Goal: Check status

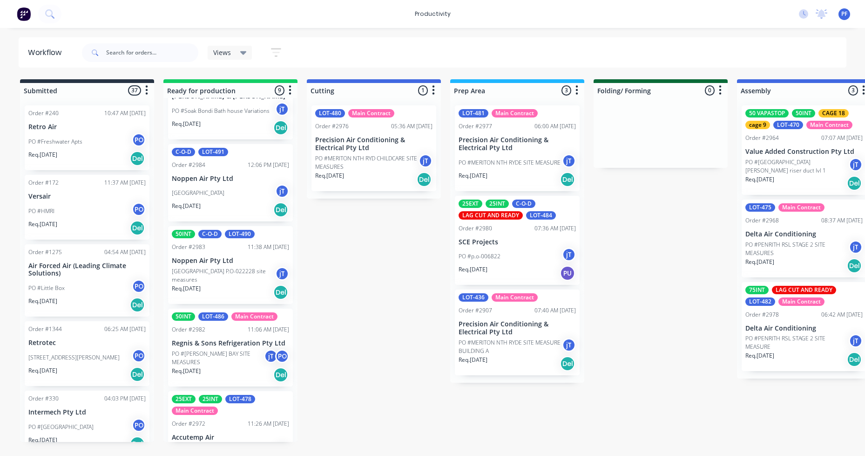
scroll to position [419, 0]
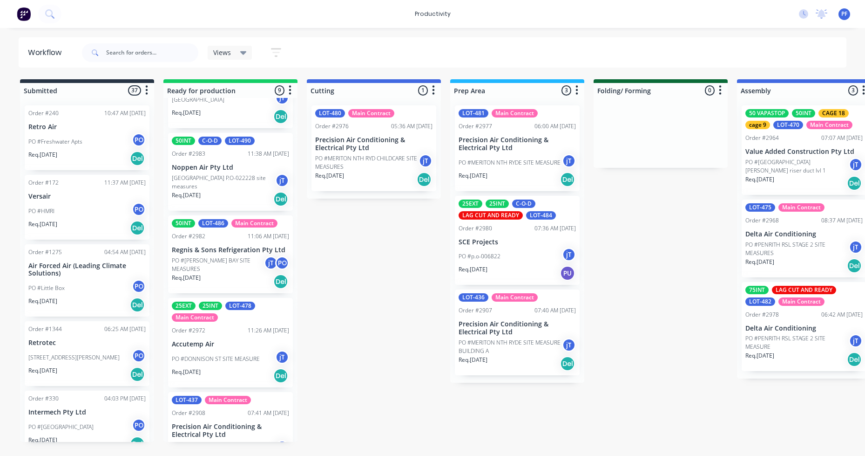
click at [219, 334] on div "25EXT 25INT LOT-478 Main Contract Order #2972 11:26 AM 29/09/25 Accutemp Air PO…" at bounding box center [230, 342] width 125 height 89
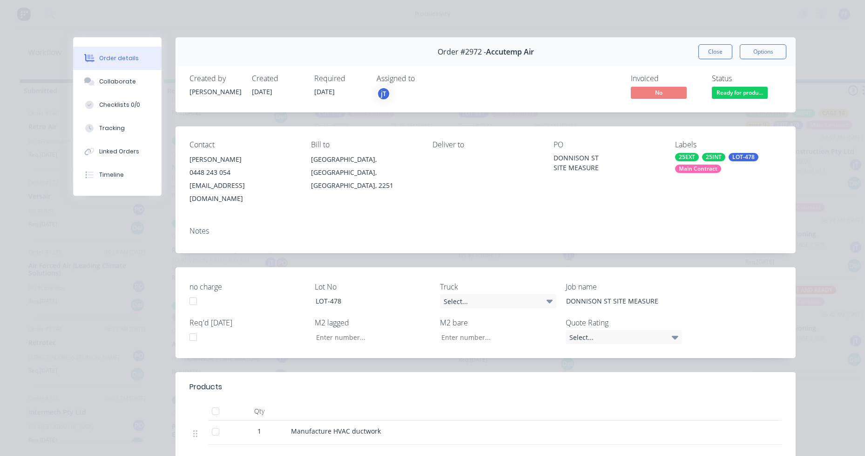
click at [749, 157] on div "LOT-478" at bounding box center [744, 157] width 30 height 8
click at [755, 203] on div "Loading..." at bounding box center [742, 195] width 140 height 41
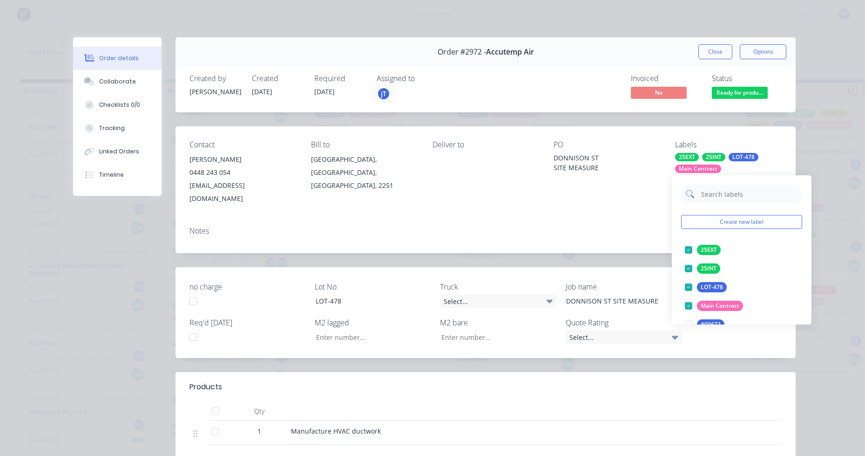
click at [745, 191] on input "text" at bounding box center [748, 193] width 97 height 19
type input "lag cut"
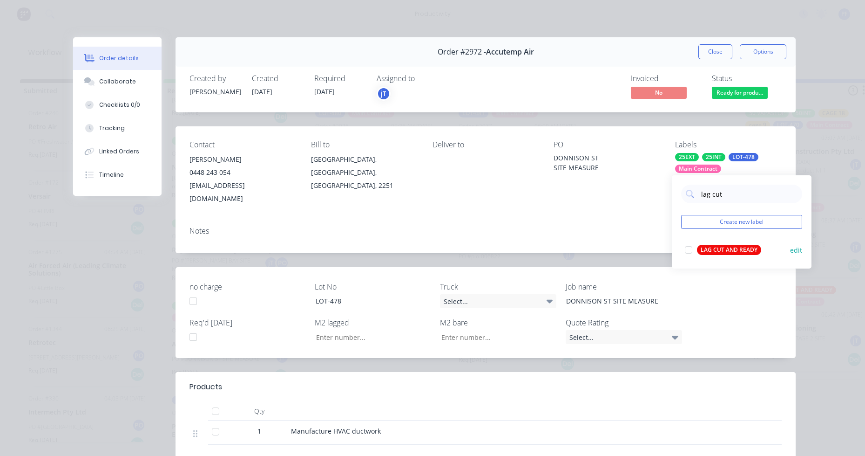
click at [731, 245] on div "LAG CUT AND READY" at bounding box center [729, 250] width 64 height 10
click at [576, 226] on div "Notes" at bounding box center [486, 230] width 592 height 9
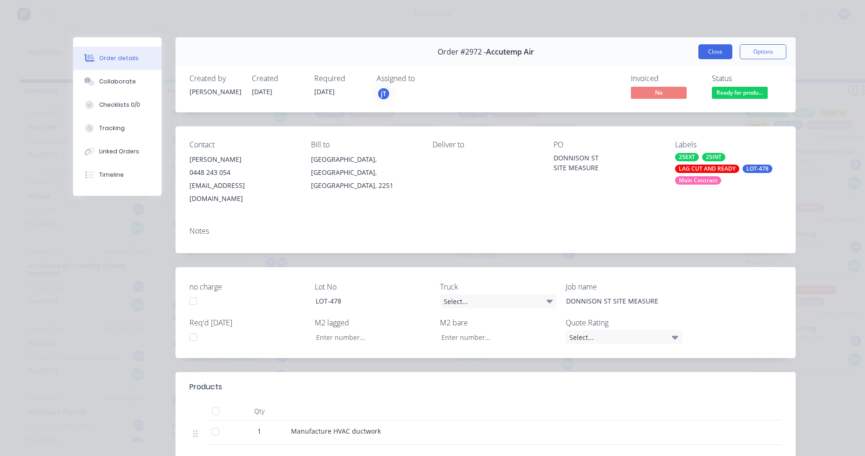
click at [704, 51] on button "Close" at bounding box center [716, 51] width 34 height 15
